Goal: Feedback & Contribution: Submit feedback/report problem

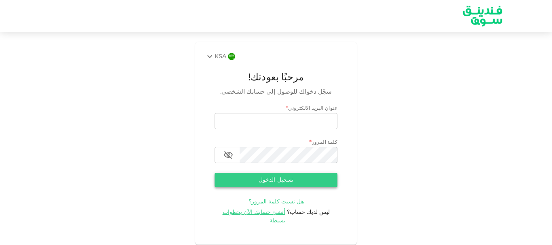
type input "[EMAIL_ADDRESS][DOMAIN_NAME]"
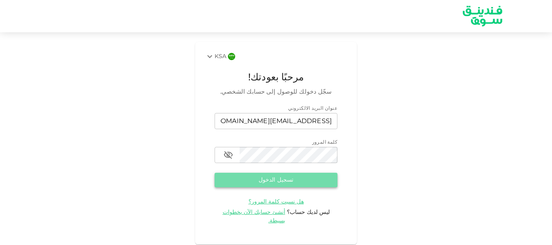
click at [277, 178] on button "تسجيل الدخول" at bounding box center [276, 180] width 123 height 15
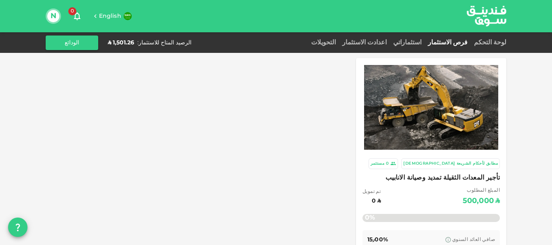
click at [423, 40] on div "استثماراتي" at bounding box center [407, 43] width 35 height 10
click at [423, 43] on link "استثماراتي" at bounding box center [407, 43] width 35 height 6
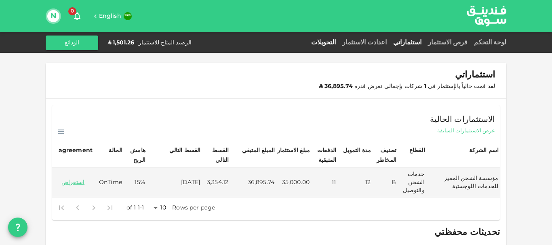
click at [339, 41] on link "التحويلات" at bounding box center [323, 43] width 31 height 6
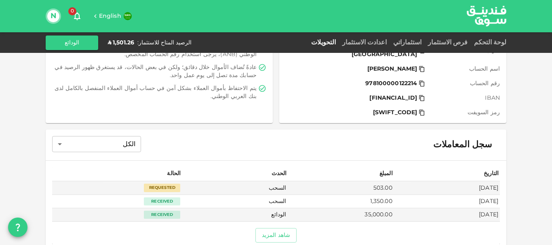
scroll to position [114, 0]
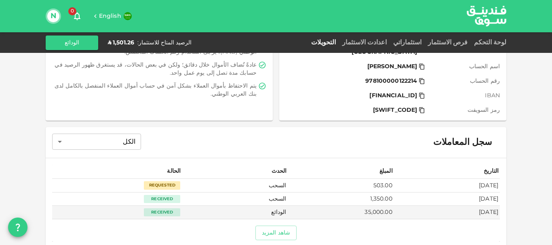
click at [158, 182] on div "Requested" at bounding box center [162, 186] width 36 height 8
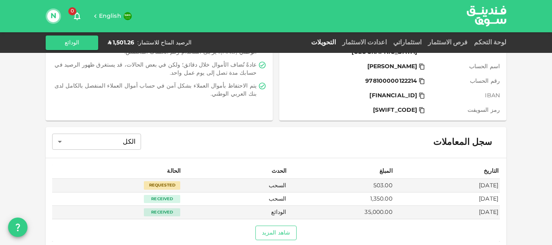
click at [283, 226] on button "شاهد المزيد" at bounding box center [275, 233] width 41 height 15
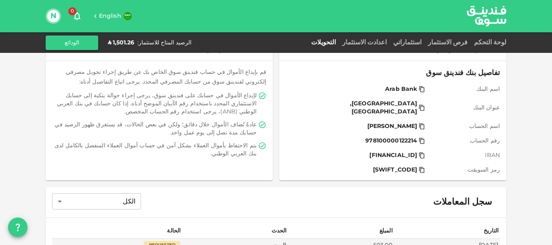
scroll to position [0, 0]
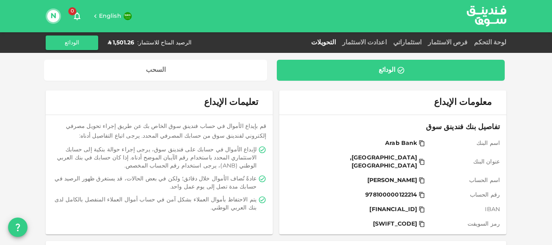
click at [51, 17] on button "N" at bounding box center [53, 16] width 12 height 12
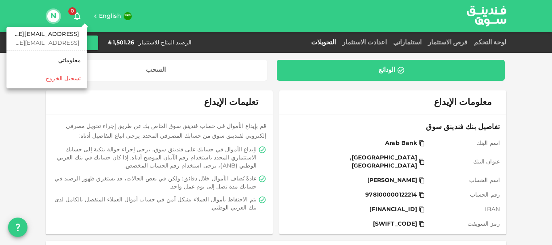
click at [76, 15] on div at bounding box center [276, 122] width 552 height 245
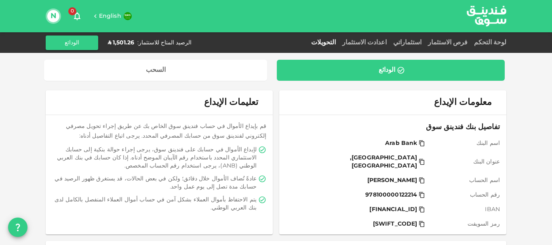
click at [76, 15] on icon "button" at bounding box center [77, 16] width 10 height 10
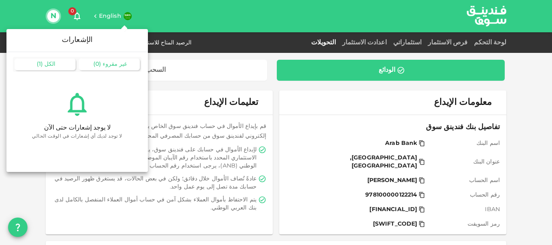
click at [47, 61] on div "الكل ( 1 )" at bounding box center [45, 65] width 61 height 12
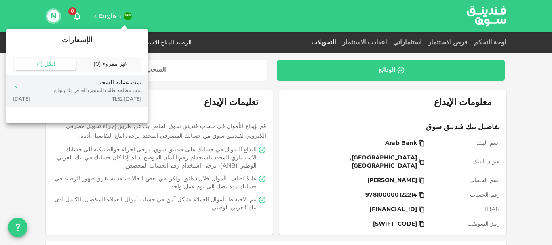
click at [113, 86] on div "تمت عملية السحب" at bounding box center [97, 83] width 89 height 8
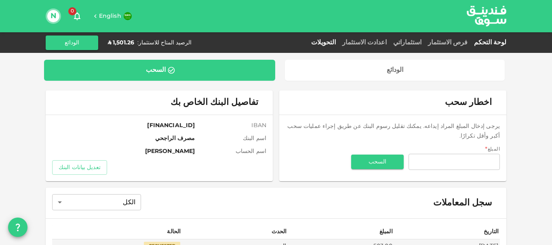
click at [495, 42] on link "لوحة التحكم" at bounding box center [489, 43] width 36 height 6
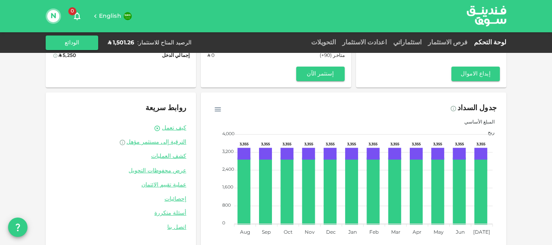
scroll to position [89, 0]
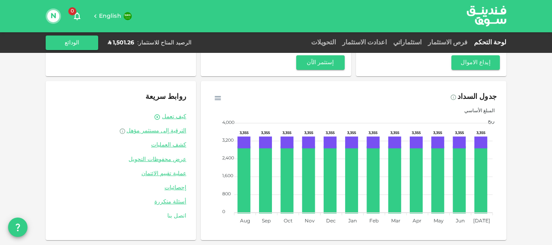
click at [183, 213] on link "اتصل بنا" at bounding box center [120, 217] width 131 height 8
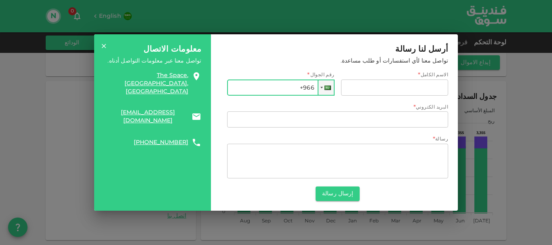
click at [273, 91] on input "+966" at bounding box center [280, 88] width 107 height 16
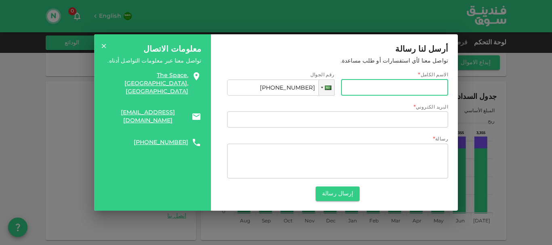
type input "[PHONE_NUMBER]"
click at [416, 88] on input "الاسم الكامل" at bounding box center [394, 88] width 107 height 16
type input "l"
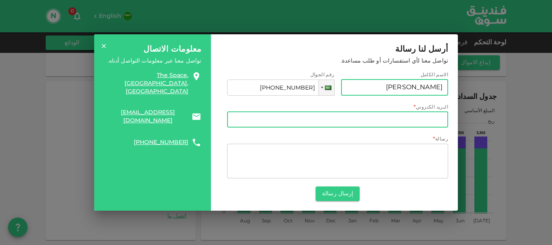
type input "[PERSON_NAME]"
click at [410, 122] on input "البريد الكتروني" at bounding box center [337, 120] width 221 height 16
type input "ى"
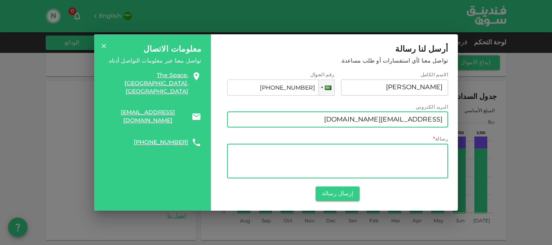
type input "[EMAIL_ADDRESS][DOMAIN_NAME]"
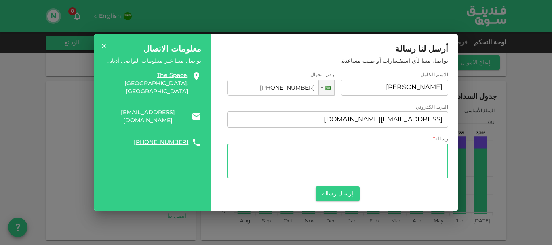
click at [423, 154] on textarea "رسالة" at bounding box center [338, 162] width 210 height 28
type textarea "h"
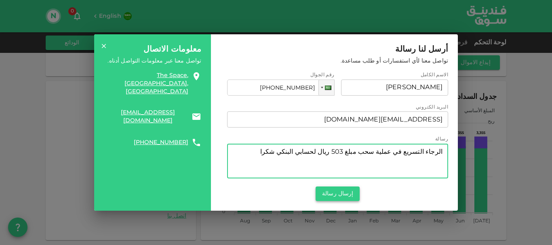
type textarea "الرجاء التسريع في عملية سحب مبلغ 503 ريال لحسابي البنكي شكرا"
click at [338, 193] on button "إرسال رسالة" at bounding box center [338, 194] width 44 height 15
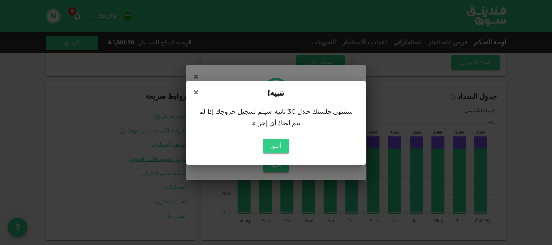
click at [196, 96] on icon at bounding box center [195, 92] width 7 height 7
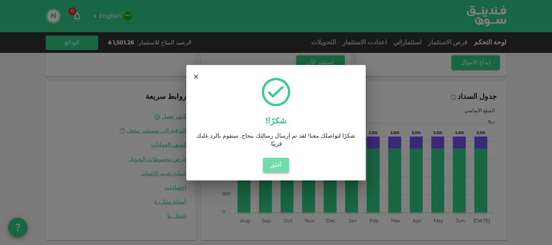
click at [270, 162] on button "أغلق" at bounding box center [276, 165] width 26 height 15
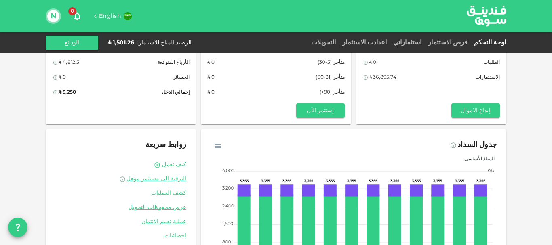
scroll to position [0, 0]
